Goal: Information Seeking & Learning: Learn about a topic

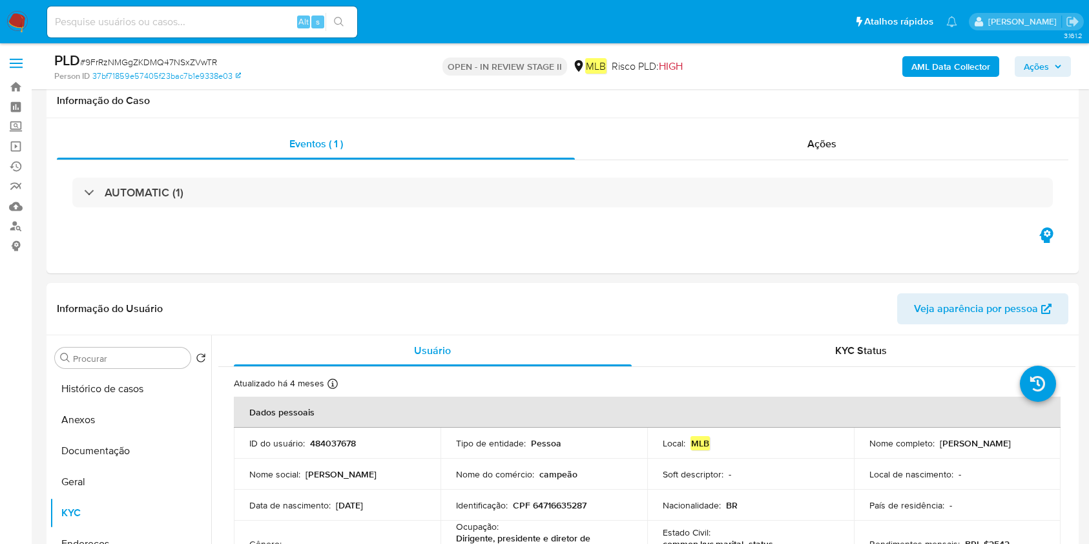
select select "10"
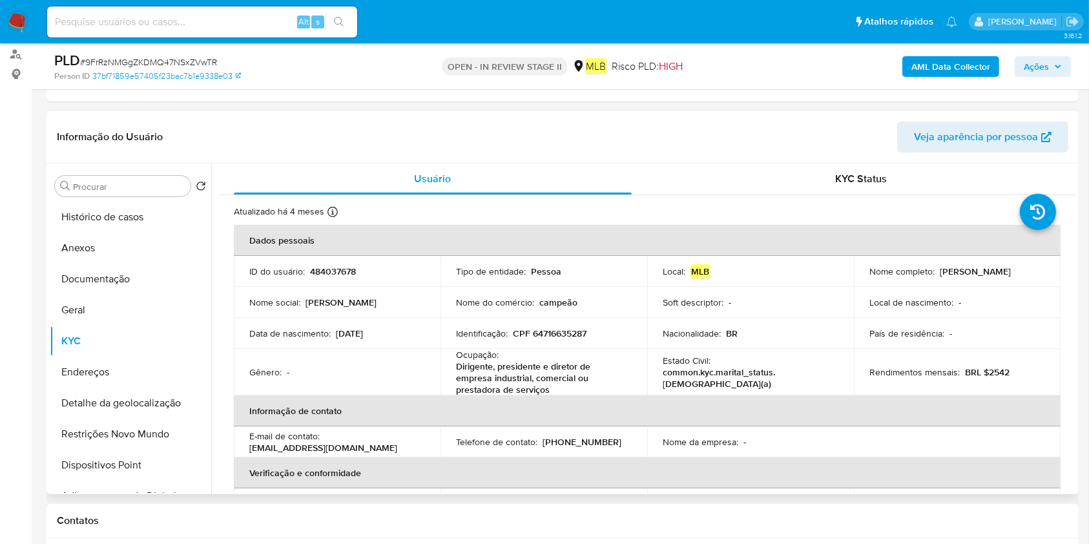
scroll to position [172, 0]
click at [466, 373] on p "Dirigente, presidente e diretor de empresa industrial, comercial ou prestadora …" at bounding box center [541, 378] width 171 height 35
copy div "Ocupação : Dirigente, presidente e diretor de empresa industrial, comercial ou …"
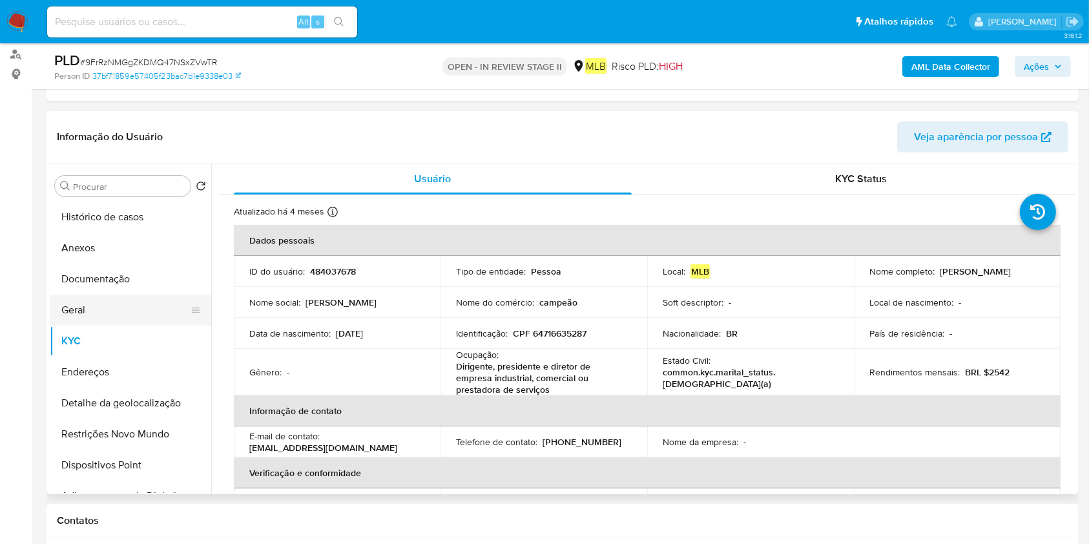
click at [98, 304] on button "Geral" at bounding box center [125, 310] width 151 height 31
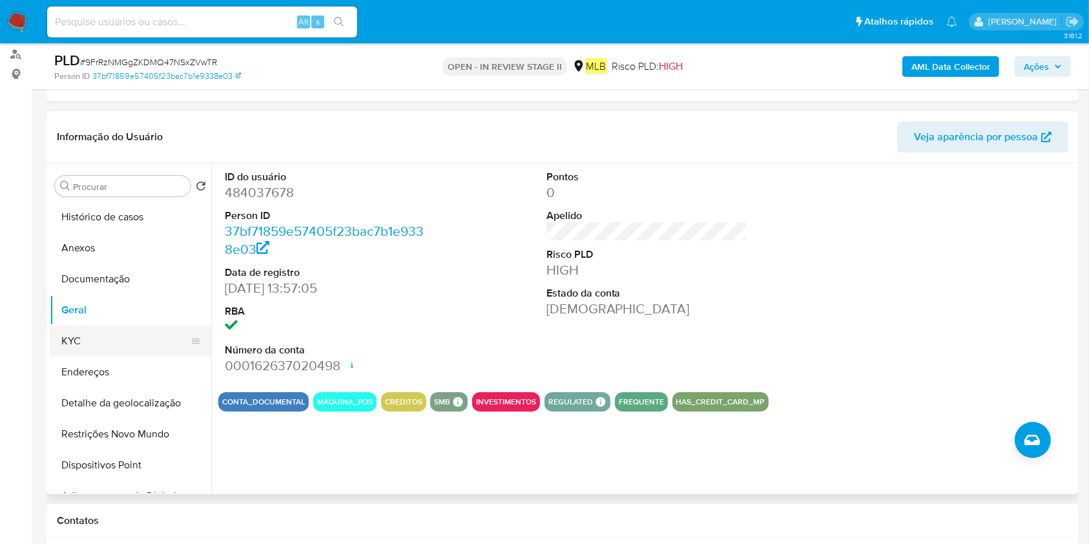
click at [101, 335] on button "KYC" at bounding box center [125, 341] width 151 height 31
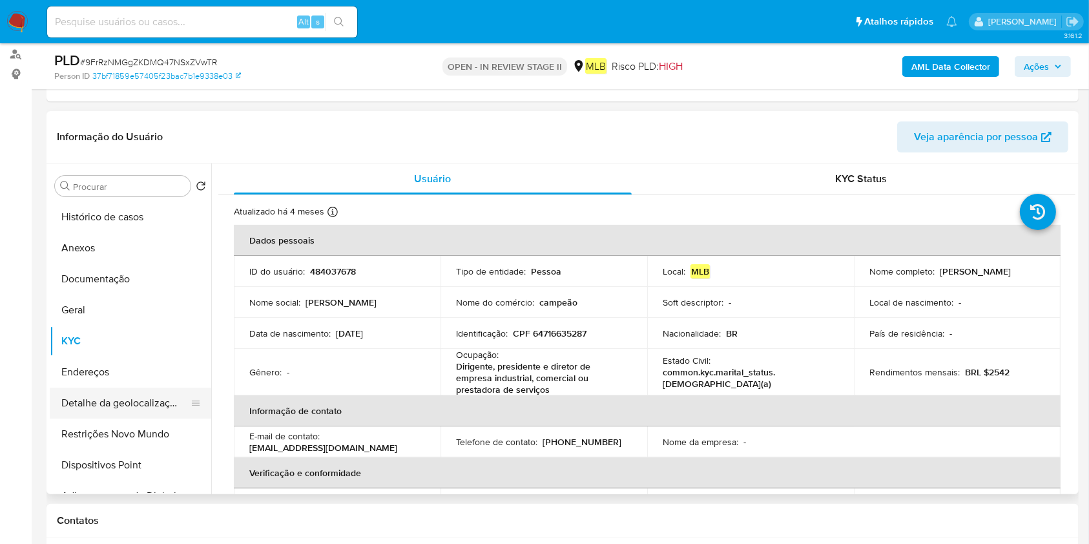
drag, startPoint x: 55, startPoint y: 371, endPoint x: 129, endPoint y: 391, distance: 77.0
click at [56, 372] on button "Endereços" at bounding box center [131, 372] width 162 height 31
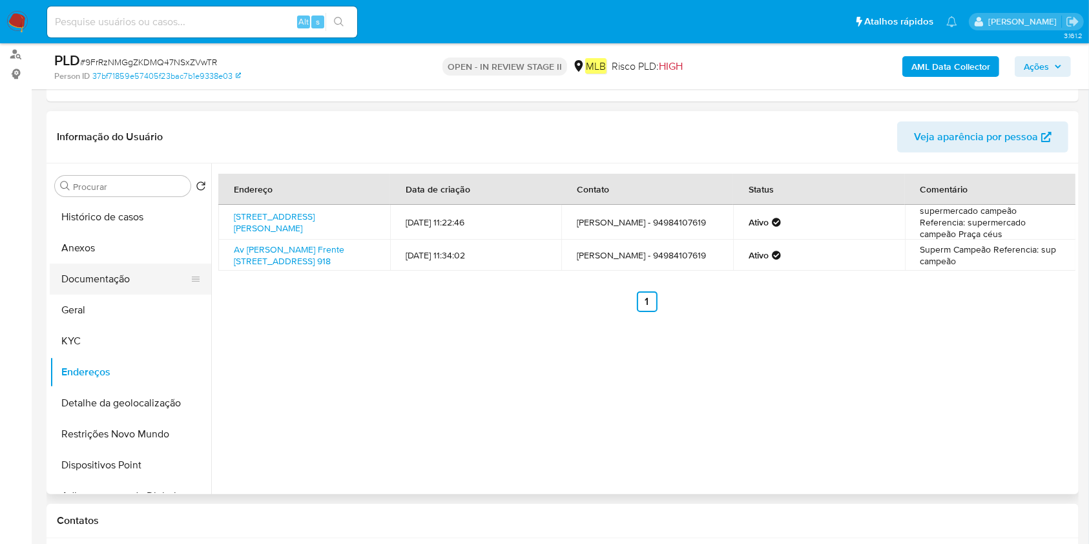
click at [126, 293] on button "Documentação" at bounding box center [125, 279] width 151 height 31
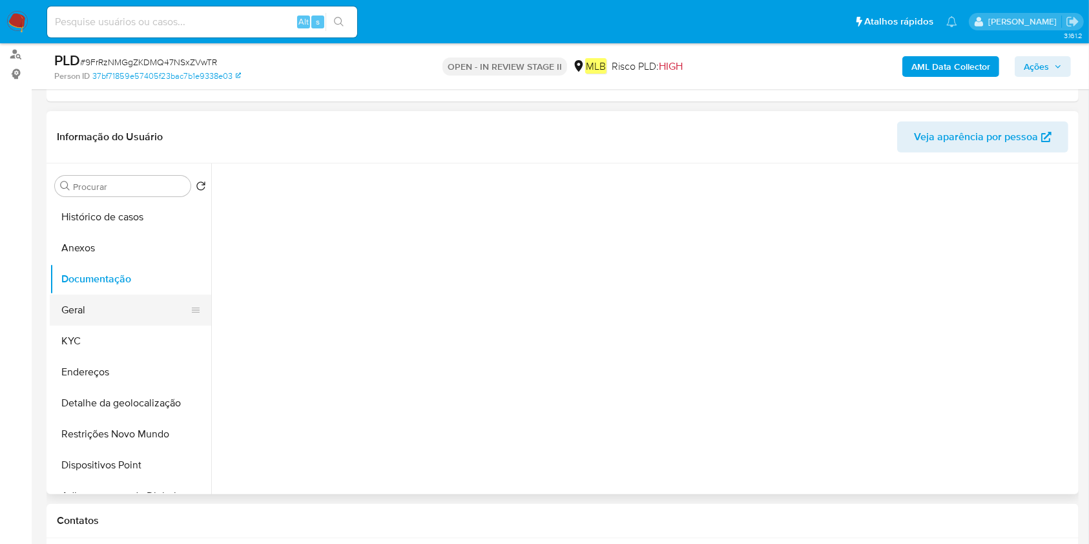
click at [129, 301] on button "Geral" at bounding box center [125, 310] width 151 height 31
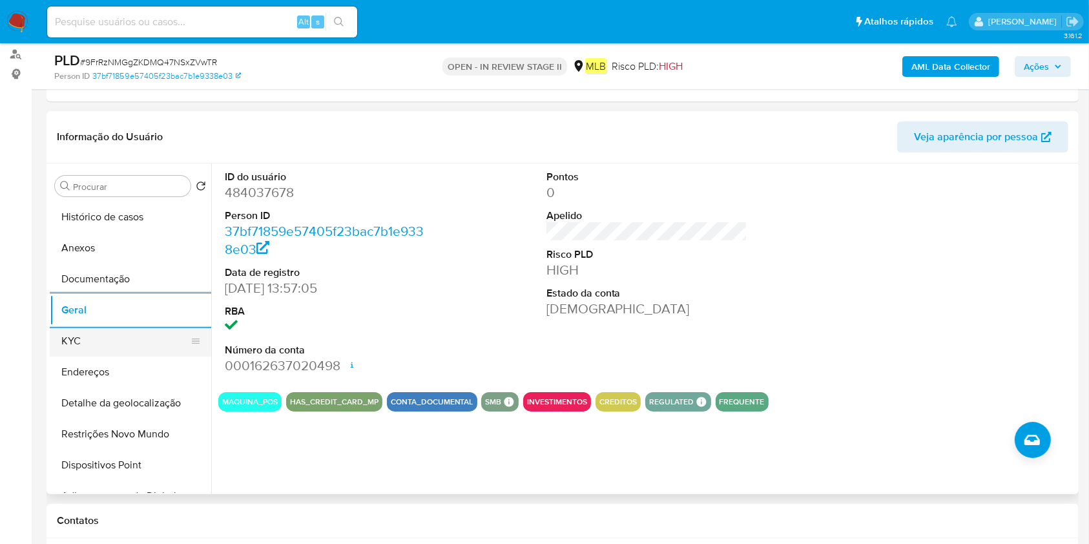
click at [103, 344] on button "KYC" at bounding box center [125, 341] width 151 height 31
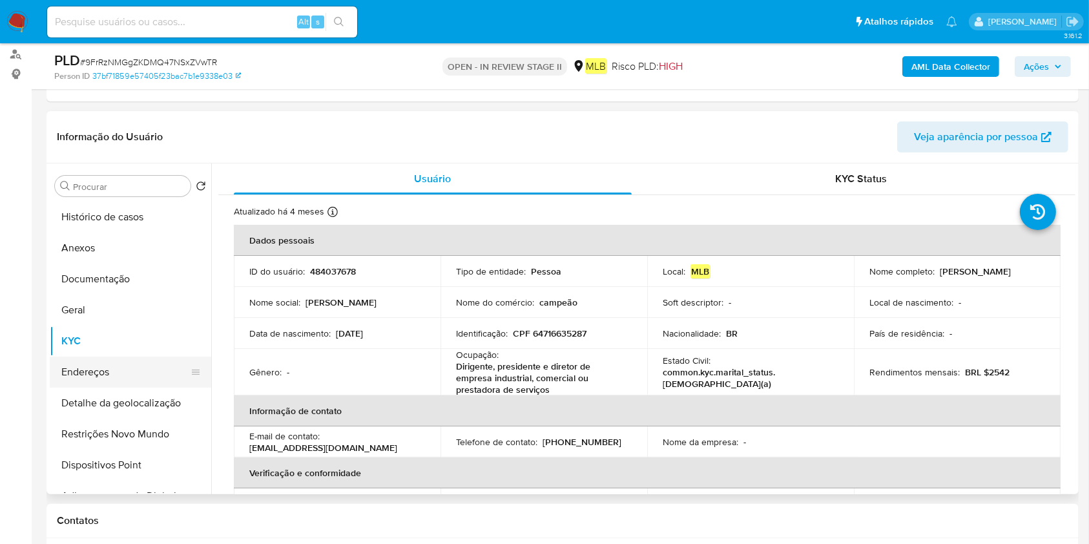
click at [72, 368] on button "Endereços" at bounding box center [125, 372] width 151 height 31
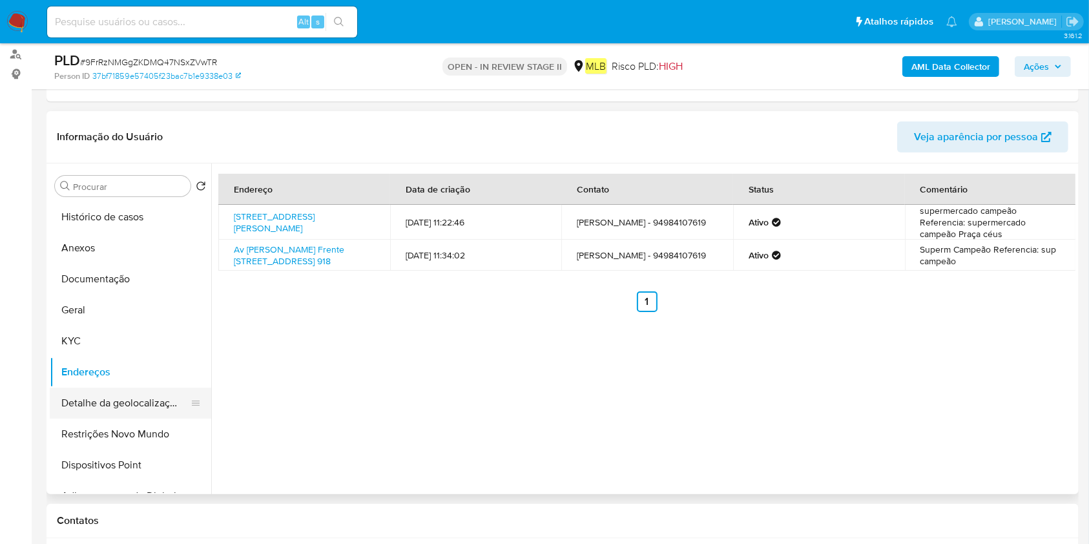
click at [101, 410] on button "Detalhe da geolocalização" at bounding box center [125, 403] width 151 height 31
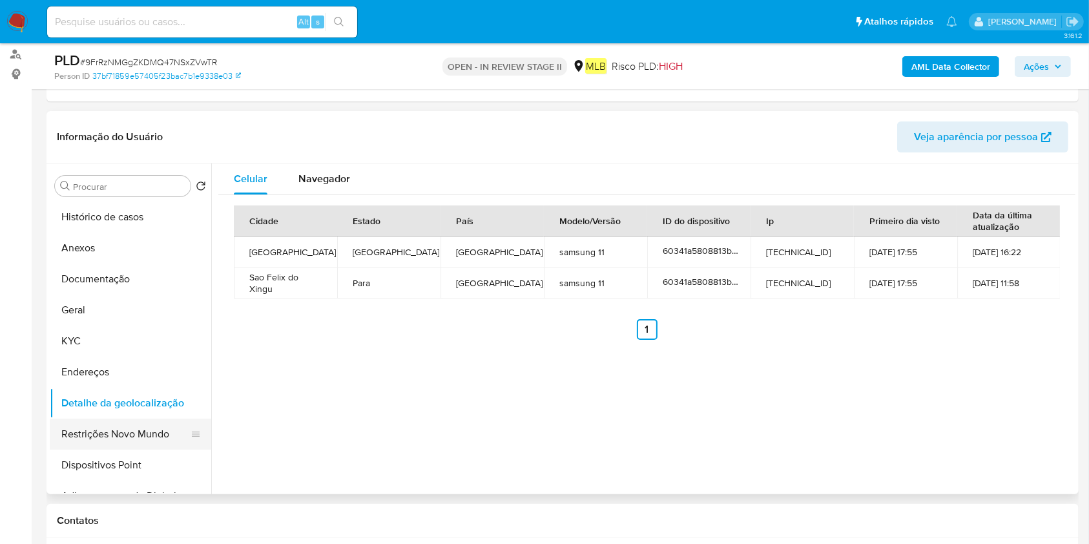
click at [93, 432] on button "Restrições Novo Mundo" at bounding box center [125, 434] width 151 height 31
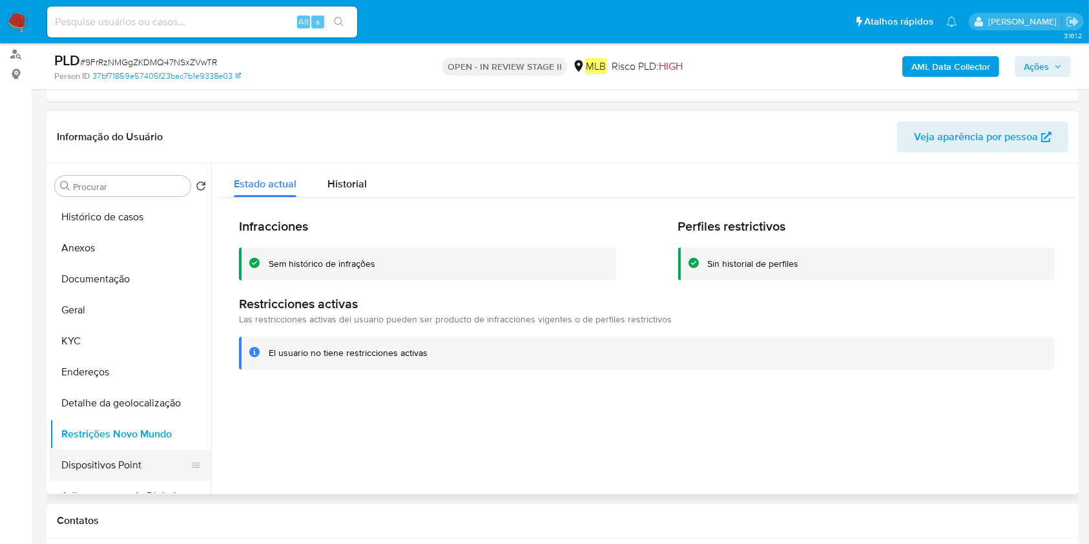
click at [83, 463] on button "Dispositivos Point" at bounding box center [125, 465] width 151 height 31
